Goal: Check status: Check status

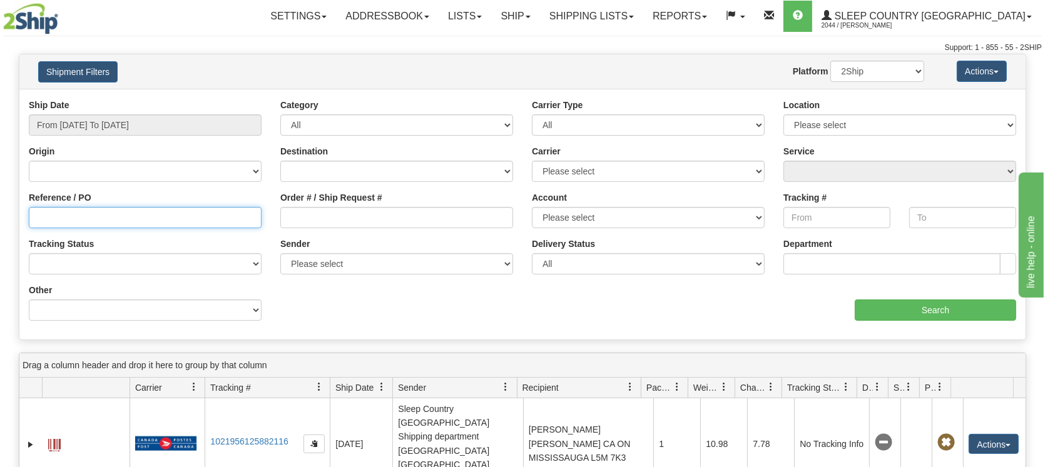
click at [165, 221] on input "Reference / PO" at bounding box center [145, 217] width 233 height 21
paste input "1051804"
type input "1051804"
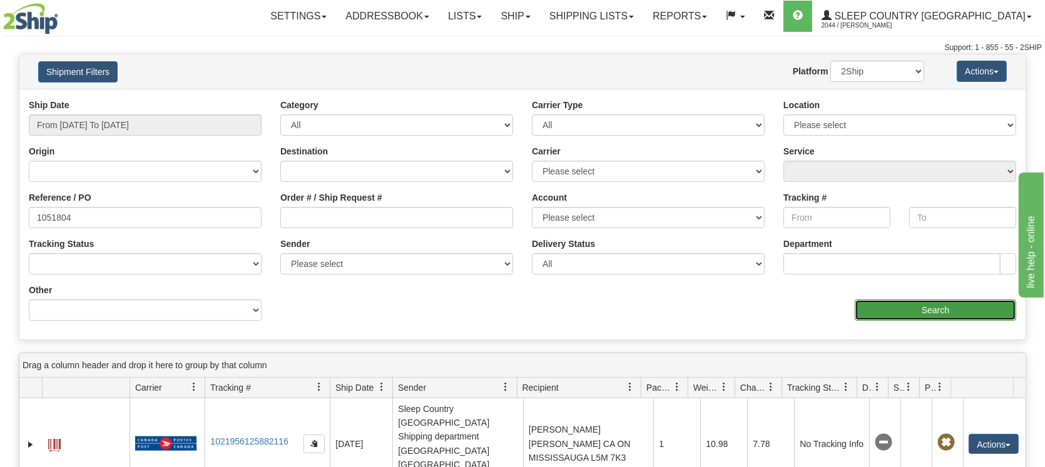
click at [901, 307] on input "Search" at bounding box center [935, 310] width 161 height 21
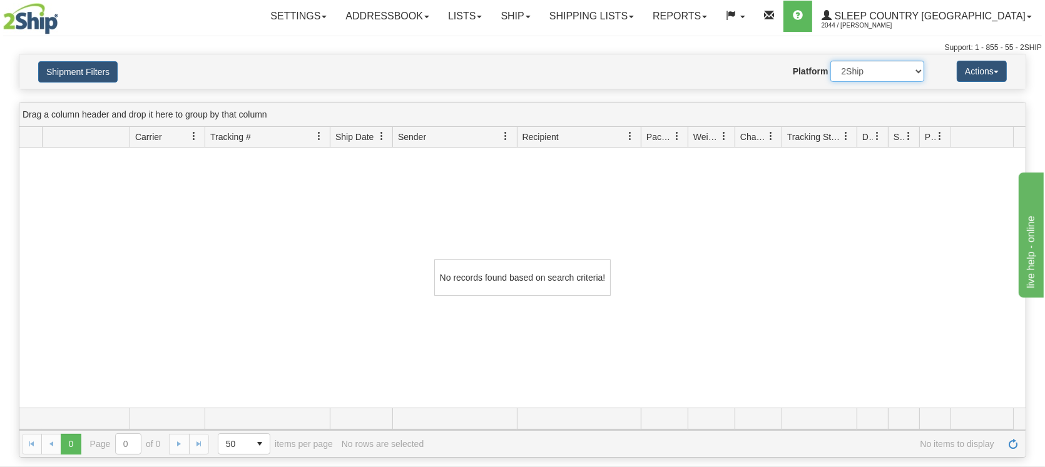
click at [917, 73] on select "2Ship Imported" at bounding box center [877, 71] width 94 height 21
select select "1"
click at [830, 61] on select "2Ship Imported" at bounding box center [877, 71] width 94 height 21
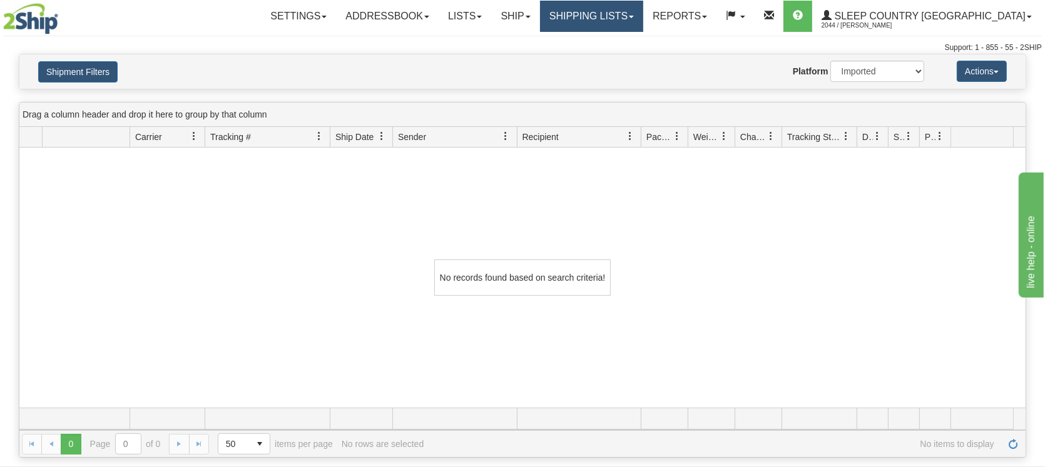
click at [643, 12] on link "Shipping lists" at bounding box center [591, 16] width 103 height 31
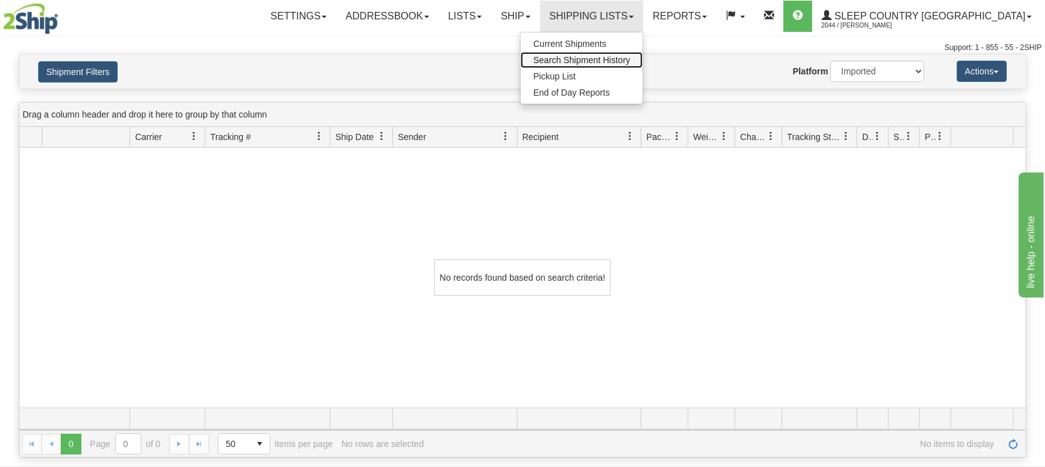
click at [630, 59] on span "Search Shipment History" at bounding box center [581, 60] width 97 height 10
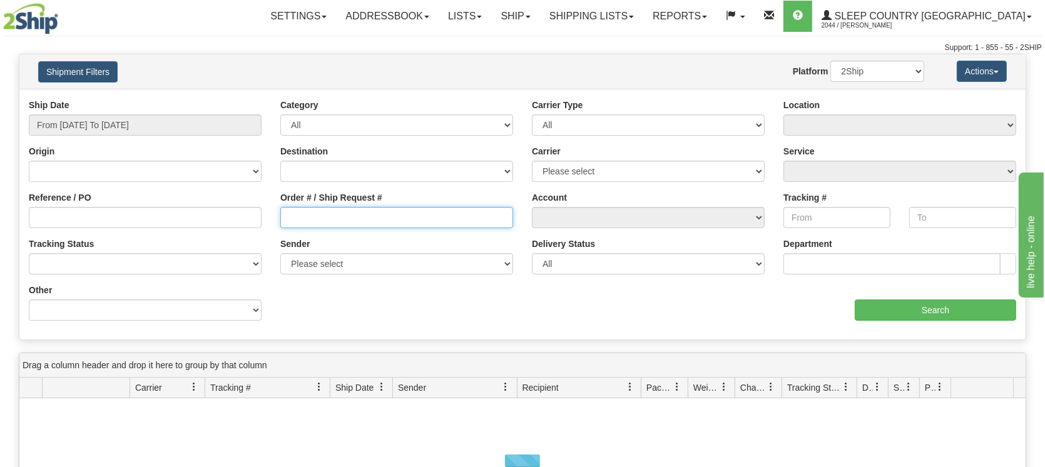
click at [305, 218] on input "Order # / Ship Request #" at bounding box center [396, 217] width 233 height 21
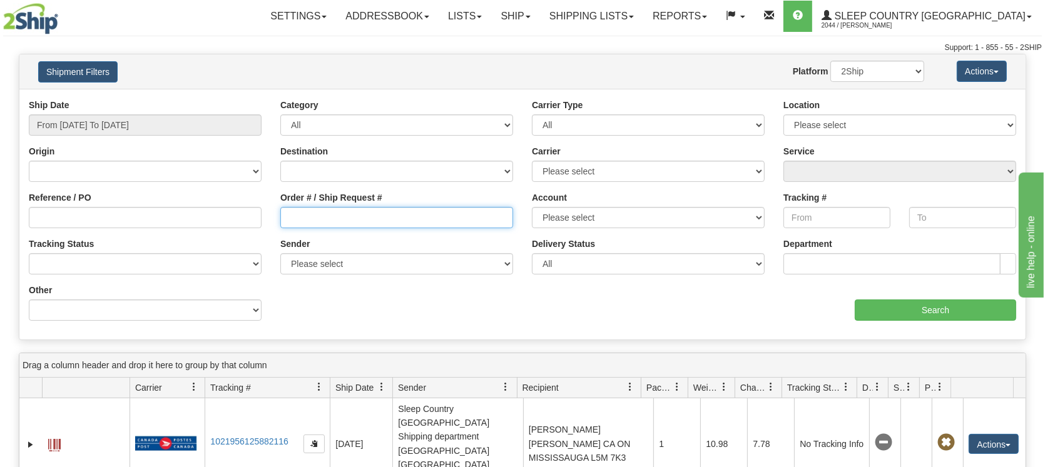
paste input "1051804"
type input "1051804"
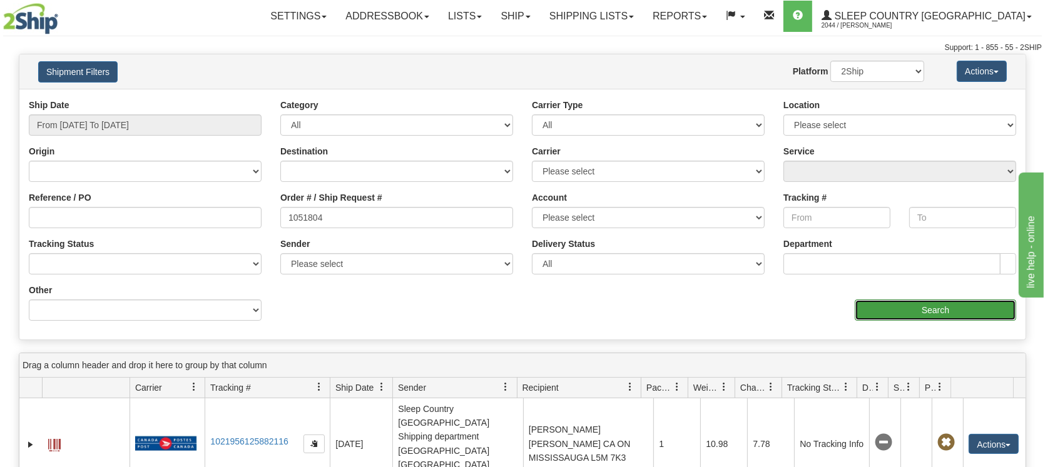
click at [928, 310] on input "Search" at bounding box center [935, 310] width 161 height 21
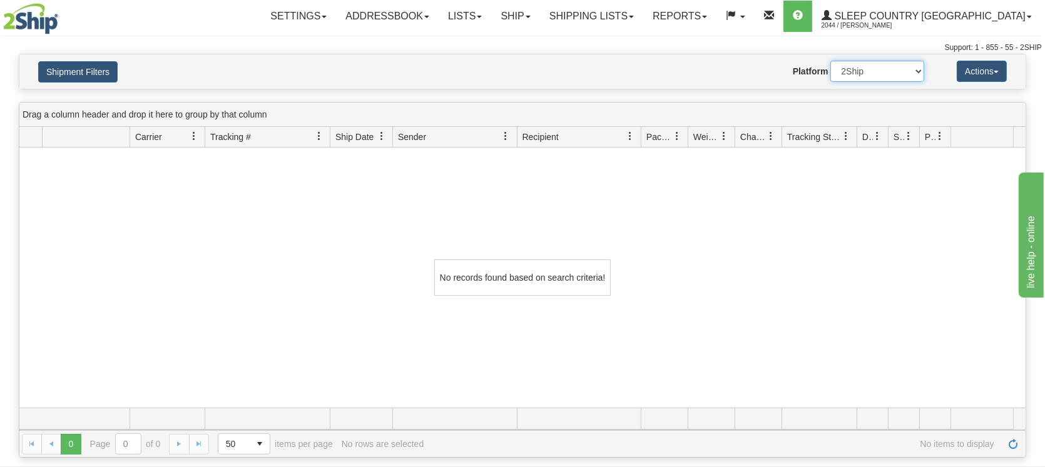
drag, startPoint x: 906, startPoint y: 68, endPoint x: 906, endPoint y: 79, distance: 11.3
click at [906, 68] on select "2Ship Imported" at bounding box center [877, 71] width 94 height 21
select select "1"
click at [830, 61] on select "2Ship Imported" at bounding box center [877, 71] width 94 height 21
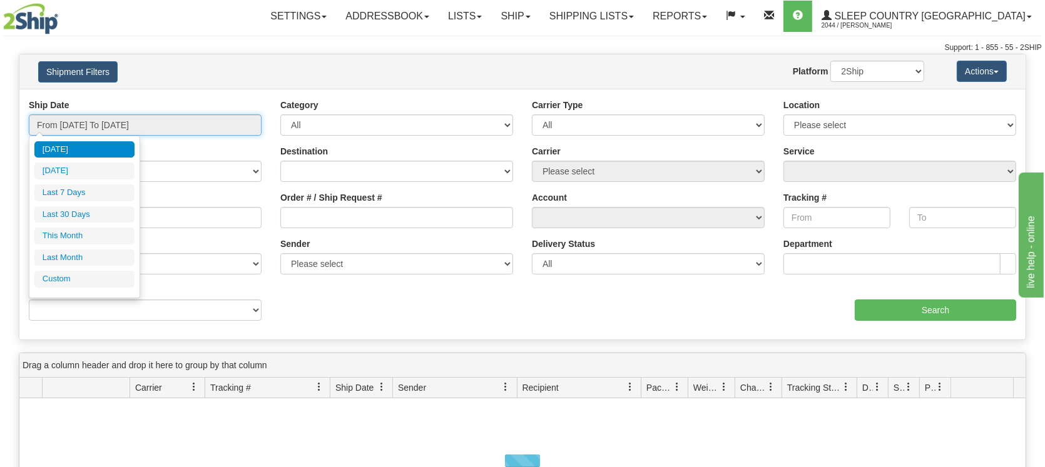
click at [111, 121] on input "From [DATE] To [DATE]" at bounding box center [145, 124] width 233 height 21
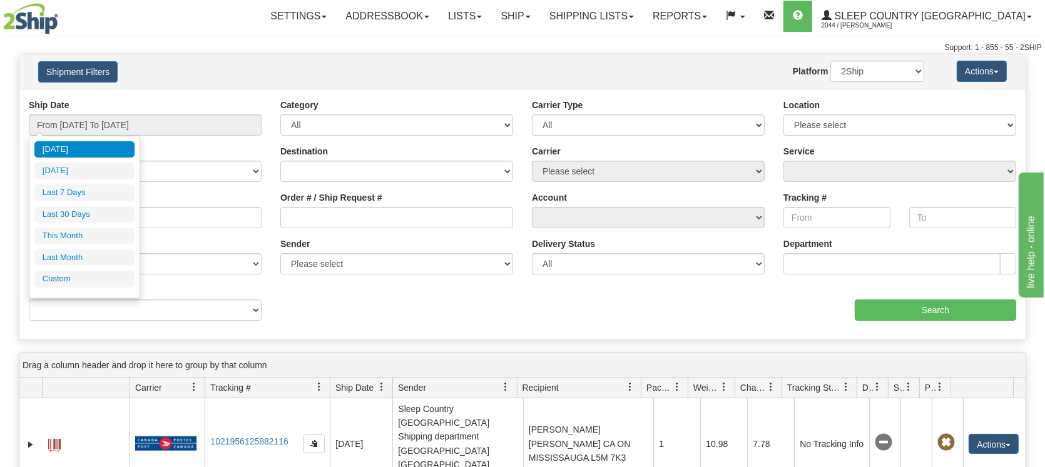
drag, startPoint x: 79, startPoint y: 213, endPoint x: 99, endPoint y: 225, distance: 22.7
click at [88, 220] on li "Last 30 Days" at bounding box center [84, 214] width 100 height 17
type input "From 08/03/2025 To 09/01/2025"
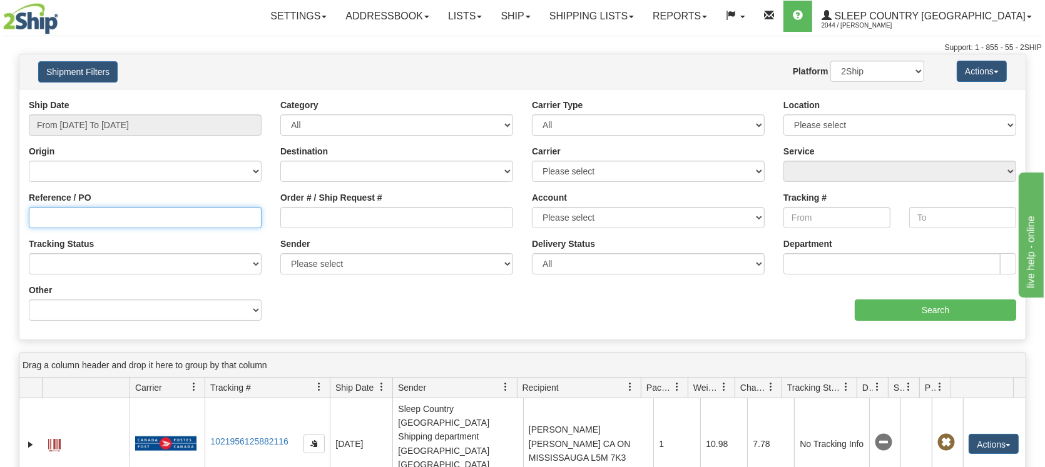
click at [166, 214] on input "Reference / PO" at bounding box center [145, 217] width 233 height 21
paste input "9000H969409"
type input "9000H969409"
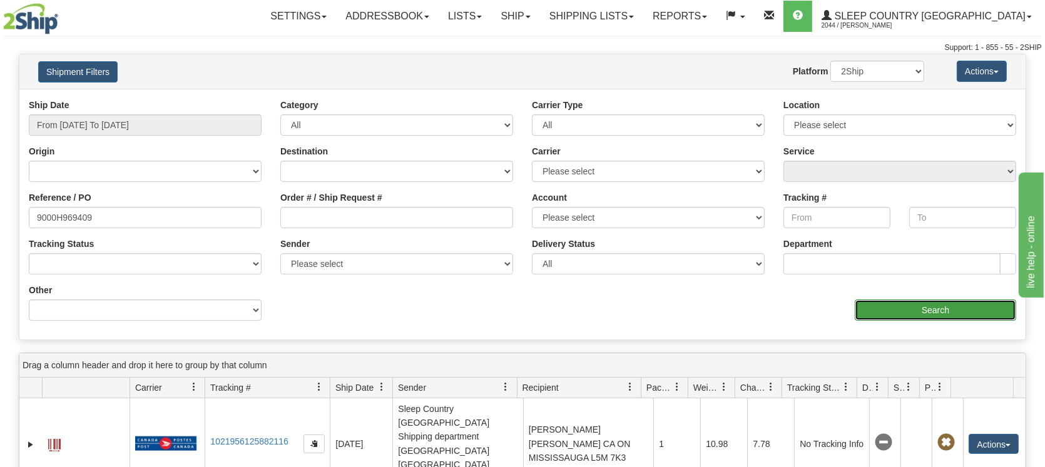
click at [930, 315] on input "Search" at bounding box center [935, 310] width 161 height 21
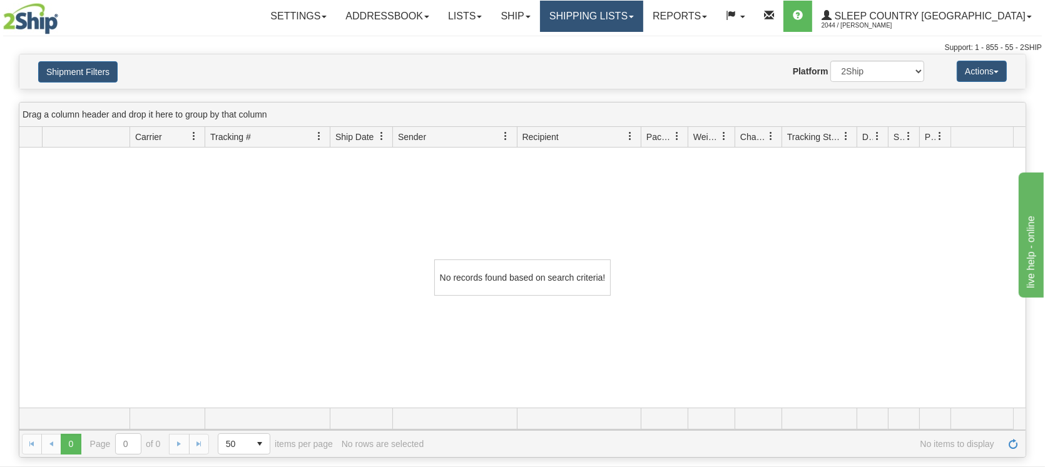
click at [643, 19] on link "Shipping lists" at bounding box center [591, 16] width 103 height 31
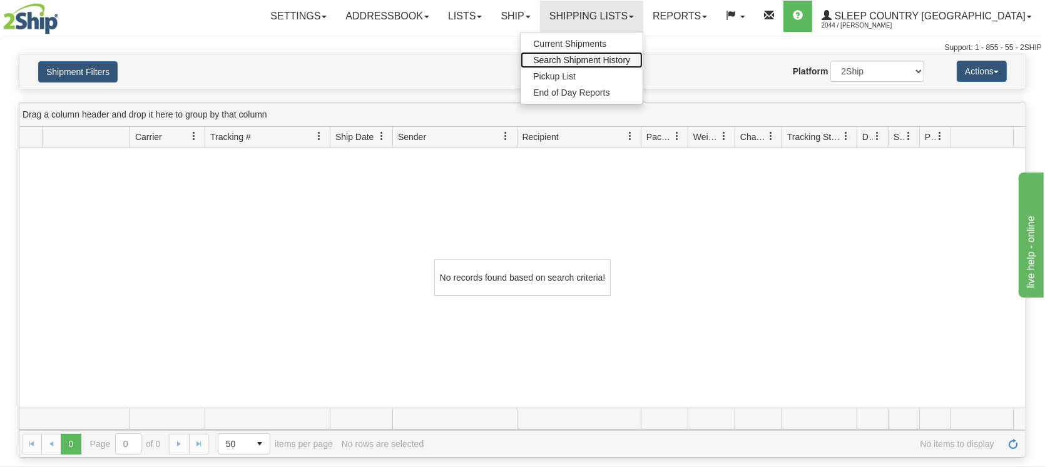
click at [629, 60] on span "Search Shipment History" at bounding box center [581, 60] width 97 height 10
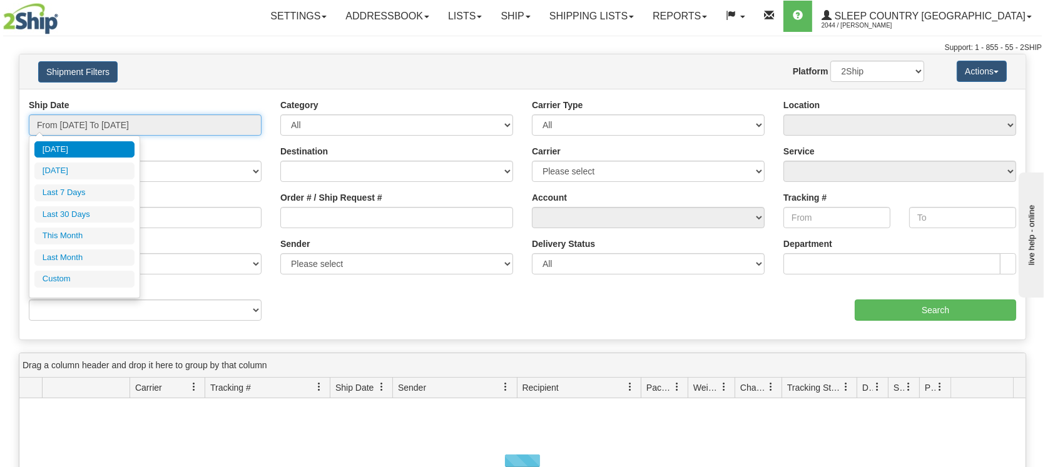
drag, startPoint x: 173, startPoint y: 123, endPoint x: 168, endPoint y: 136, distance: 14.1
click at [173, 124] on input "From [DATE] To [DATE]" at bounding box center [145, 124] width 233 height 21
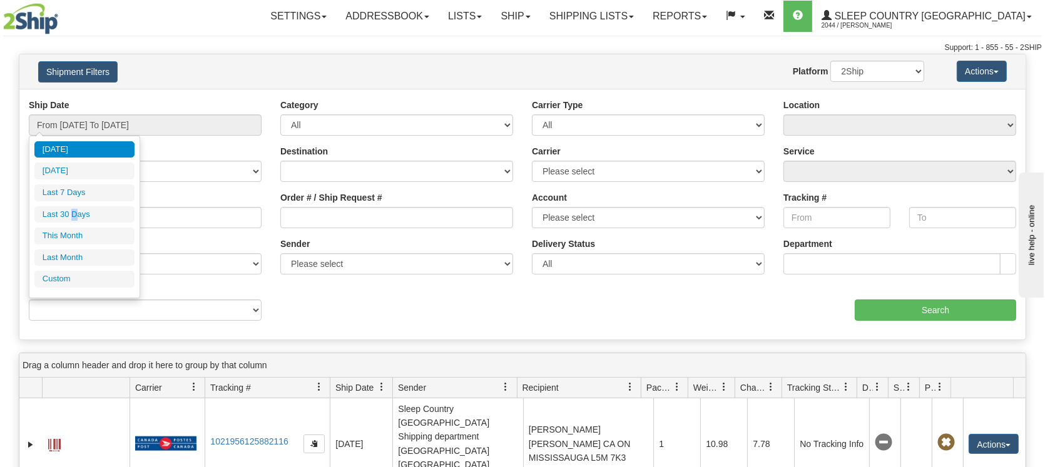
drag, startPoint x: 75, startPoint y: 212, endPoint x: 172, endPoint y: 226, distance: 98.0
click at [76, 213] on li "Last 30 Days" at bounding box center [84, 214] width 100 height 17
type input "From 08/03/2025 To 09/01/2025"
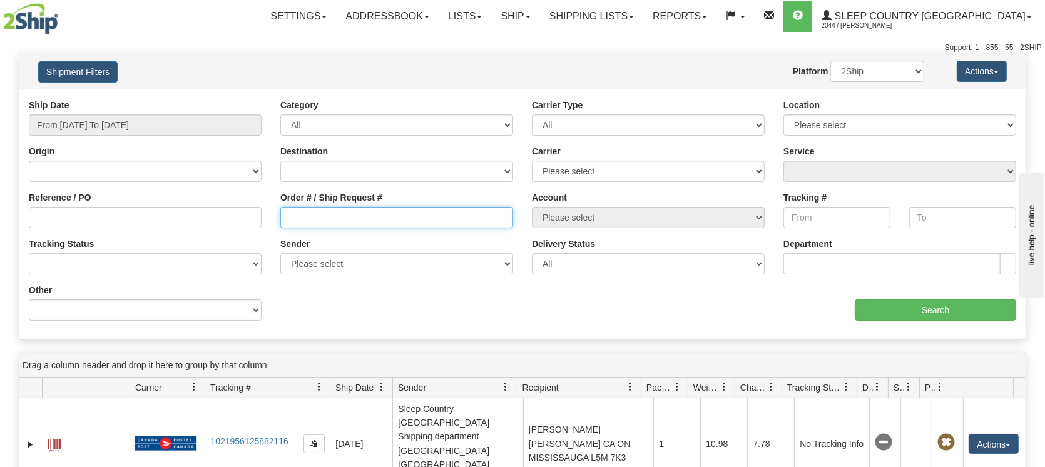
click at [332, 213] on input "Order # / Ship Request #" at bounding box center [396, 217] width 233 height 21
paste input "9000H969409"
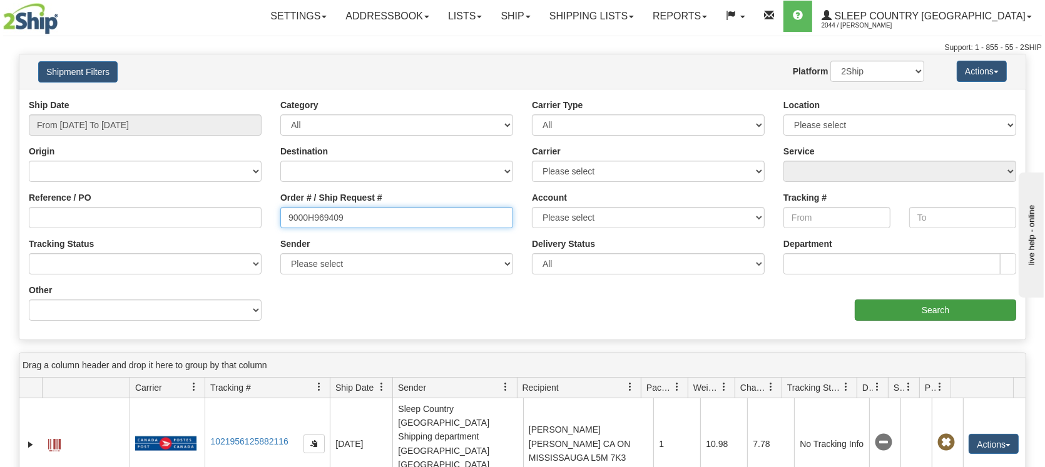
type input "9000H969409"
click at [955, 312] on input "Search" at bounding box center [935, 310] width 161 height 21
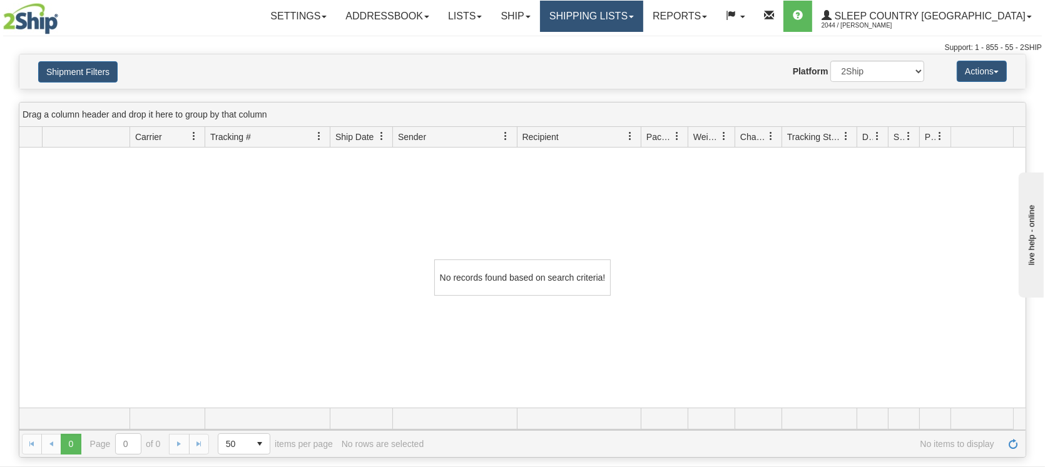
click at [622, 13] on link "Shipping lists" at bounding box center [591, 16] width 103 height 31
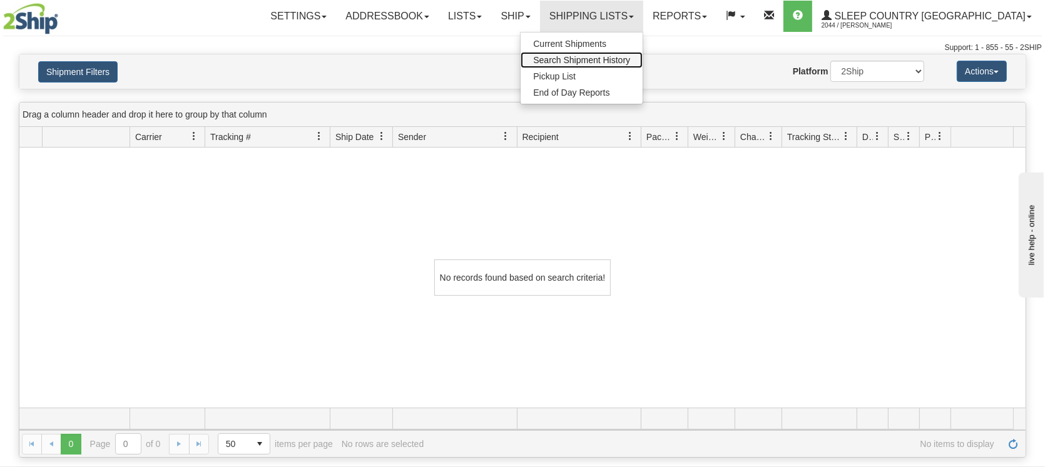
click at [619, 59] on span "Search Shipment History" at bounding box center [581, 60] width 97 height 10
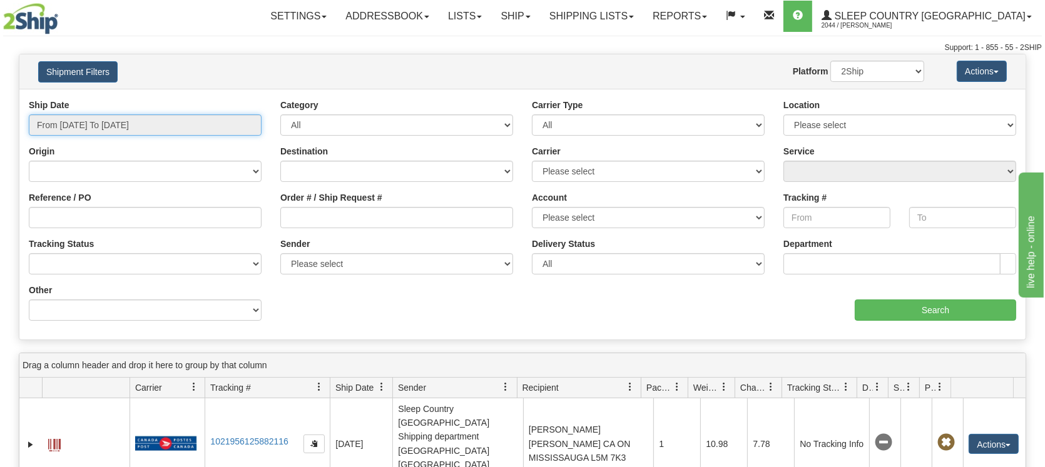
click at [88, 120] on input "From [DATE] To [DATE]" at bounding box center [145, 124] width 233 height 21
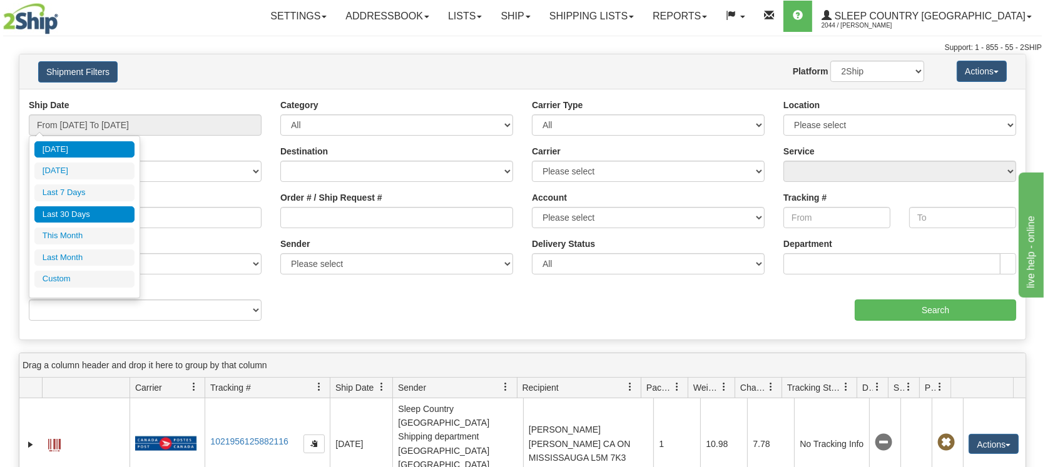
click at [65, 211] on li "Last 30 Days" at bounding box center [84, 214] width 100 height 17
type input "From [DATE] To [DATE]"
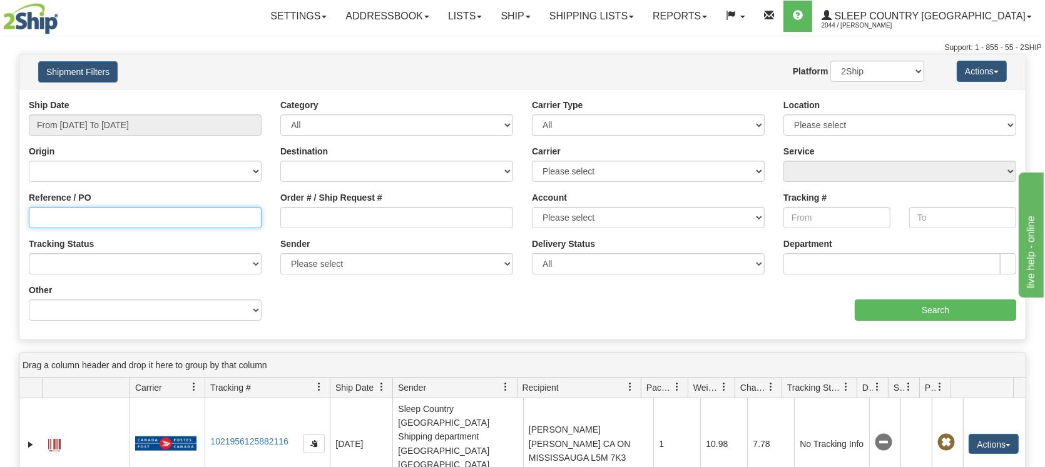
click at [111, 218] on input "Reference / PO" at bounding box center [145, 217] width 233 height 21
paste input "1054978"
type input "1054978"
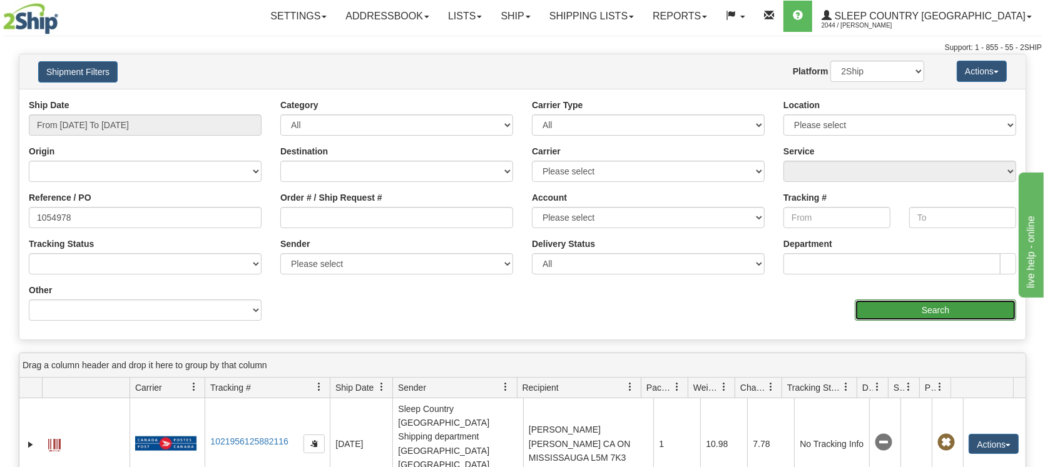
click at [911, 310] on input "Search" at bounding box center [935, 310] width 161 height 21
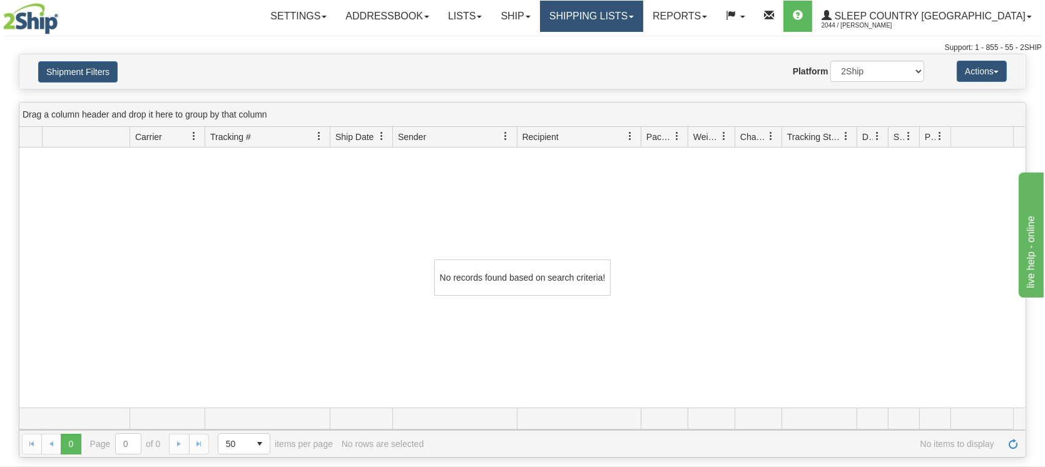
click at [643, 14] on link "Shipping lists" at bounding box center [591, 16] width 103 height 31
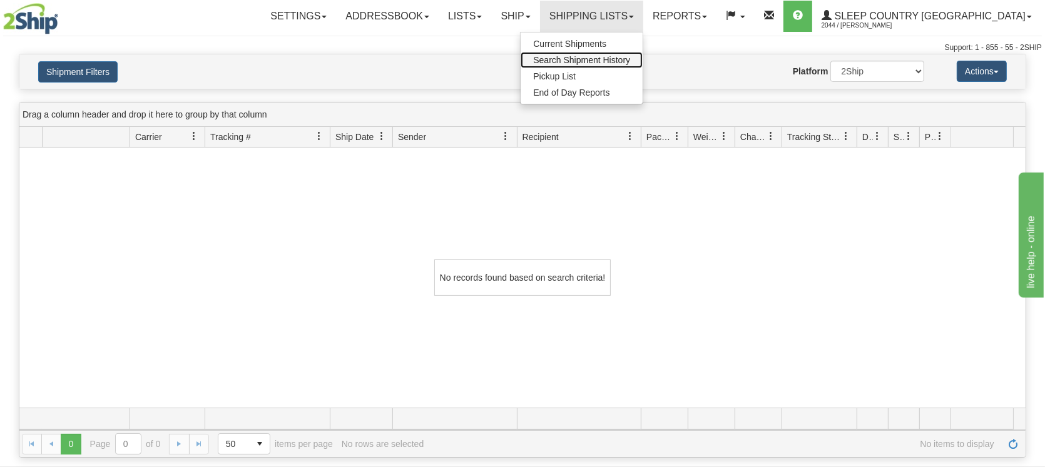
click at [616, 64] on span "Search Shipment History" at bounding box center [581, 60] width 97 height 10
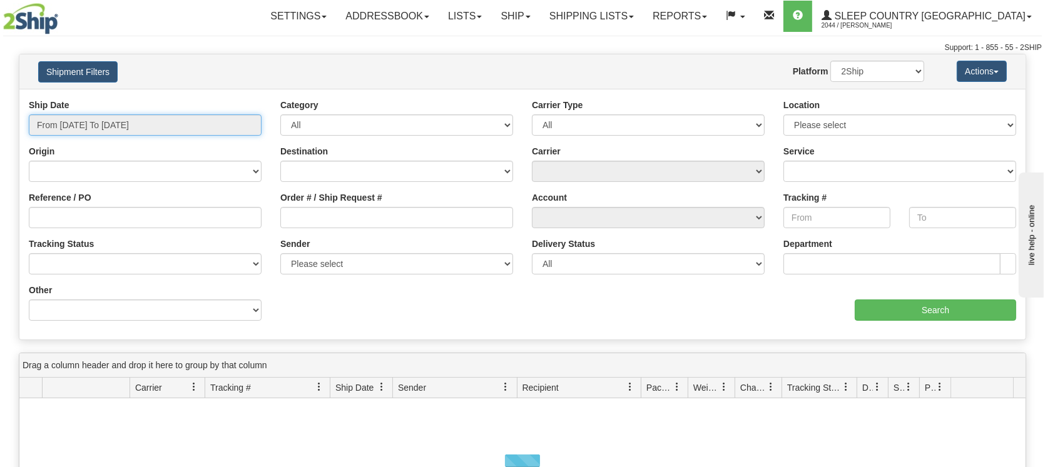
click at [157, 122] on input "From [DATE] To [DATE]" at bounding box center [145, 124] width 233 height 21
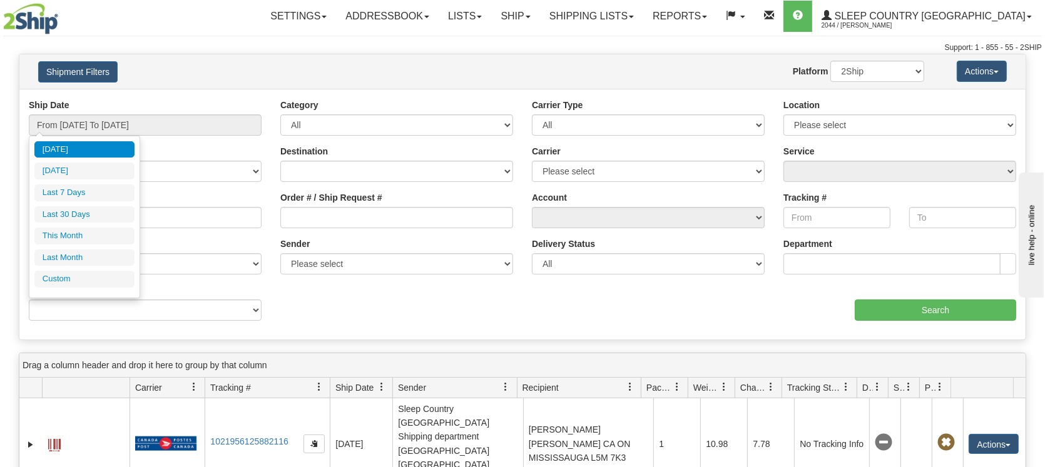
drag, startPoint x: 89, startPoint y: 209, endPoint x: 266, endPoint y: 238, distance: 179.5
click at [98, 211] on li "Last 30 Days" at bounding box center [84, 214] width 100 height 17
type input "From [DATE] To [DATE]"
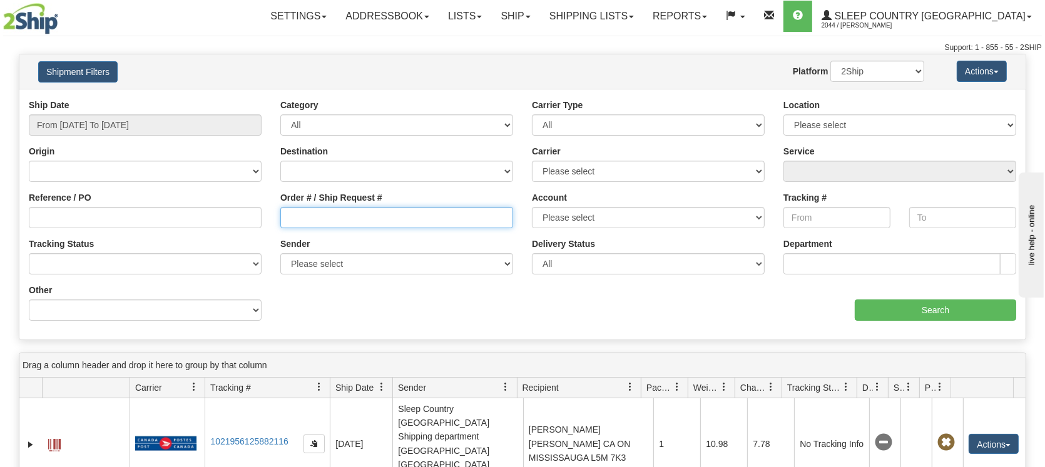
click at [333, 218] on input "Order # / Ship Request #" at bounding box center [396, 217] width 233 height 21
paste input "1054978"
type input "1054978"
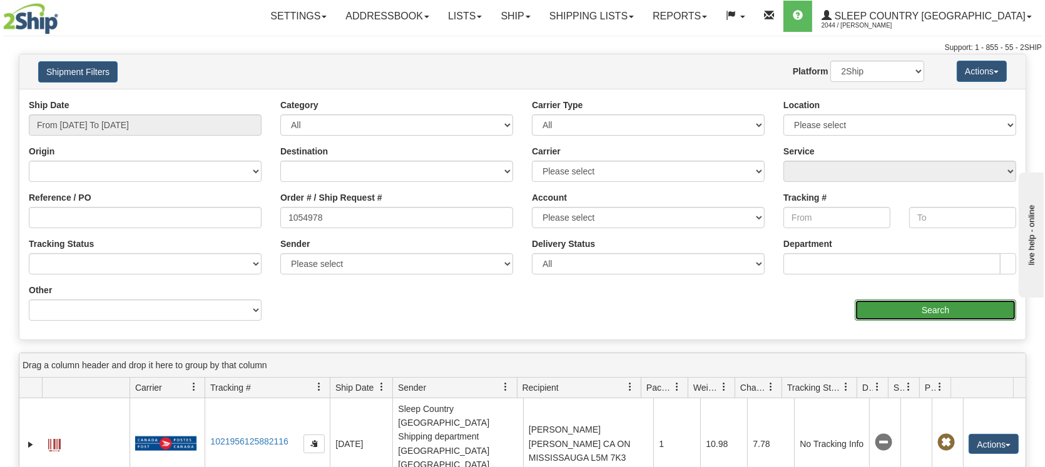
click at [928, 312] on input "Search" at bounding box center [935, 310] width 161 height 21
